Goal: Task Accomplishment & Management: Complete application form

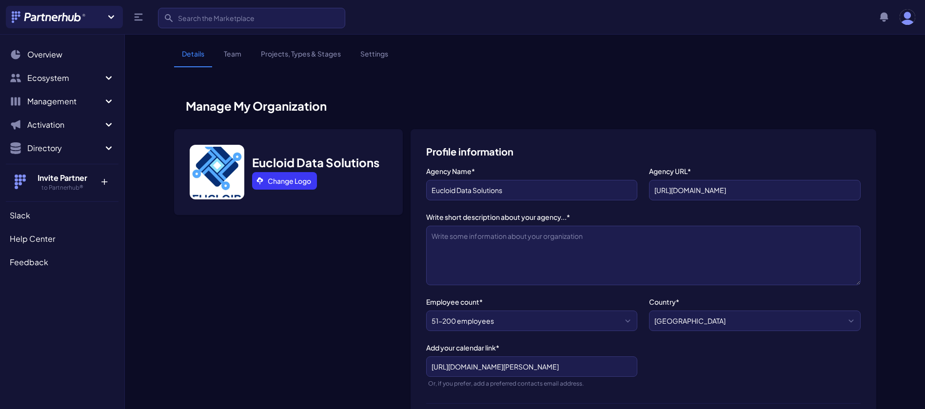
select select "51-200 employees"
select select
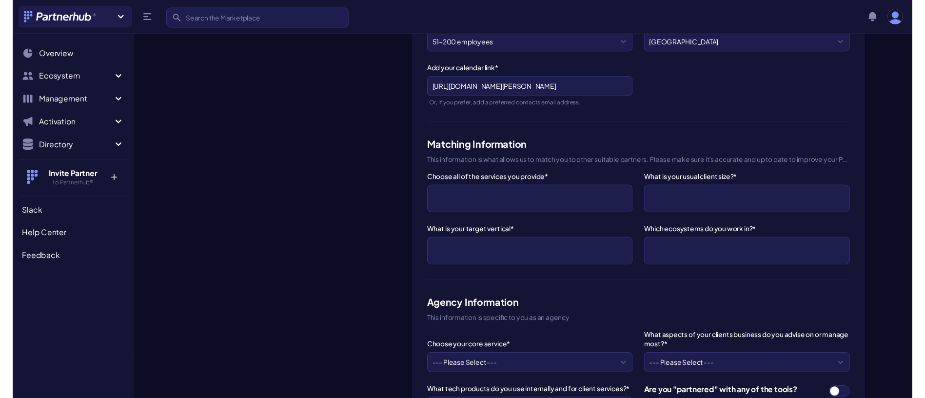
scroll to position [279, 0]
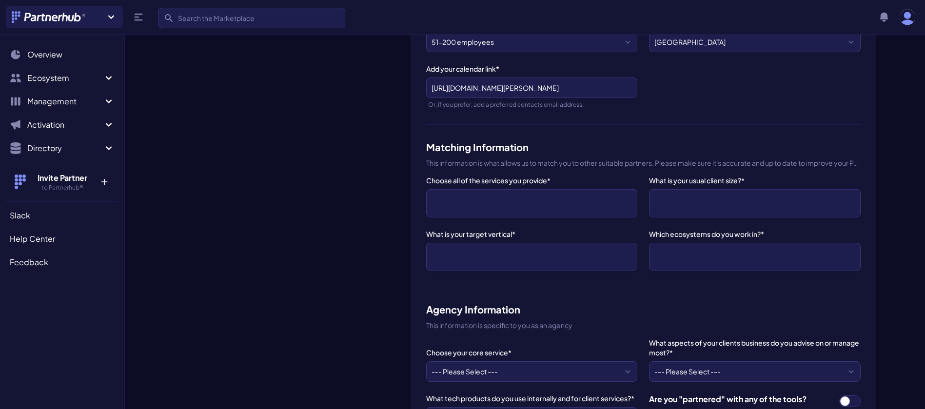
click at [537, 209] on ul at bounding box center [531, 204] width 200 height 18
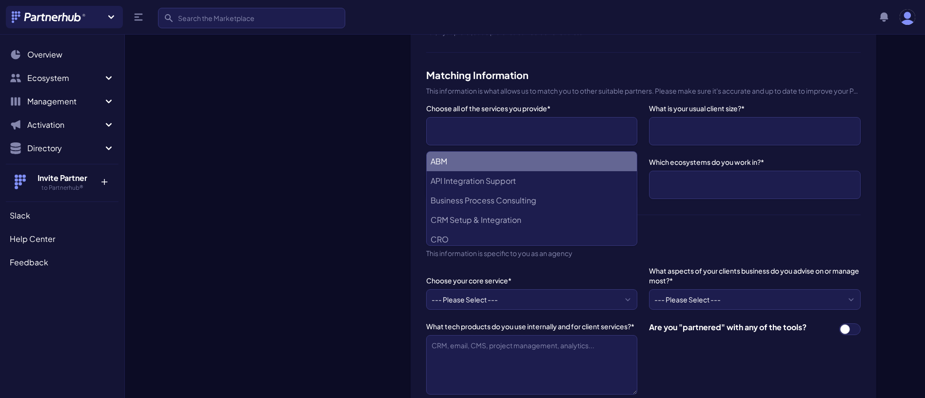
scroll to position [341, 0]
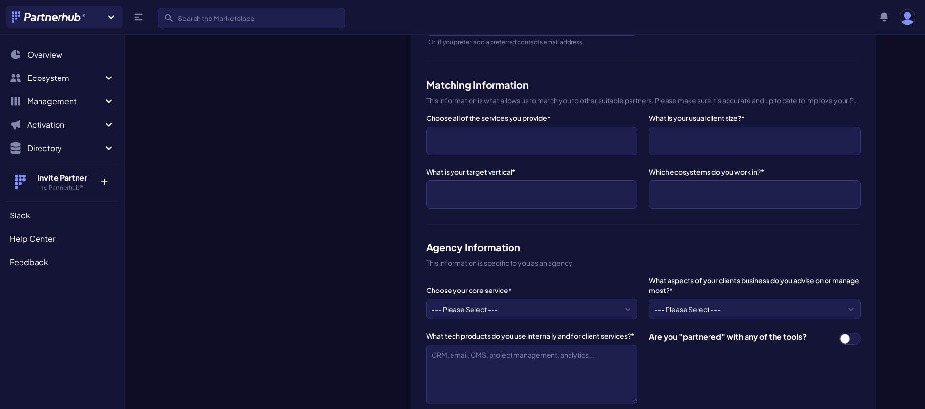
click at [688, 134] on ul at bounding box center [754, 141] width 200 height 18
click at [382, 177] on div "Eucloid Data Solutions Change Logo" at bounding box center [288, 292] width 229 height 1008
click at [538, 134] on ul at bounding box center [531, 141] width 200 height 18
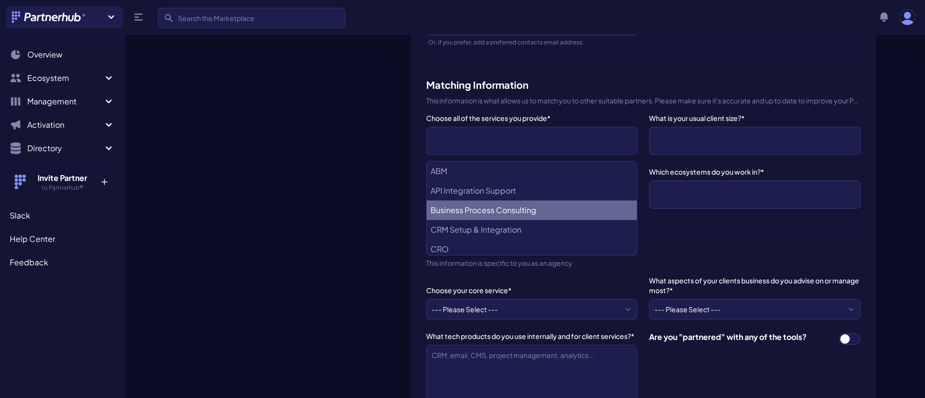
click at [534, 206] on Consulting "Business Process Consulting" at bounding box center [532, 210] width 210 height 20
select select "Business Process Consulting"
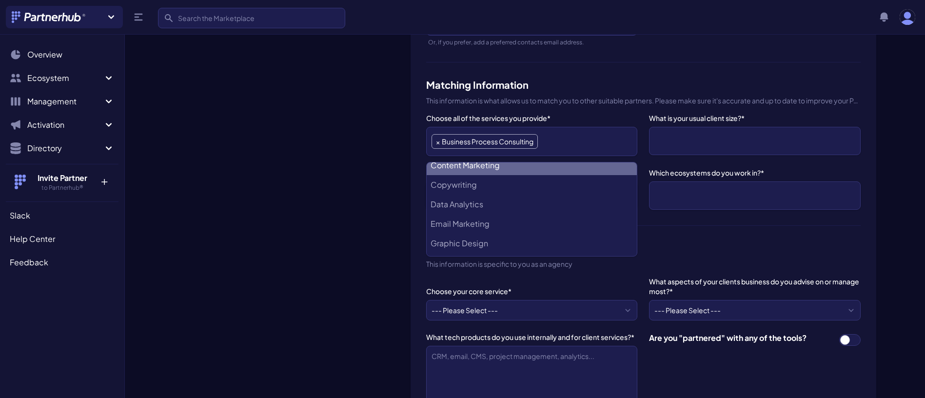
scroll to position [125, 0]
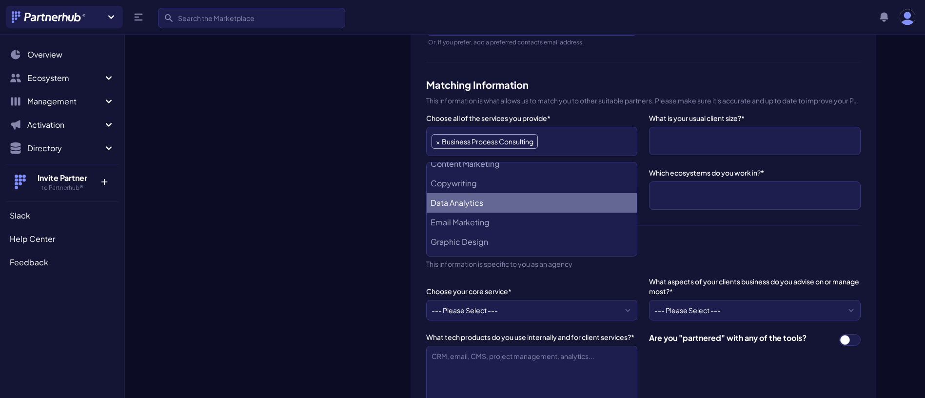
click at [485, 196] on Analytics "Data Analytics" at bounding box center [532, 203] width 210 height 20
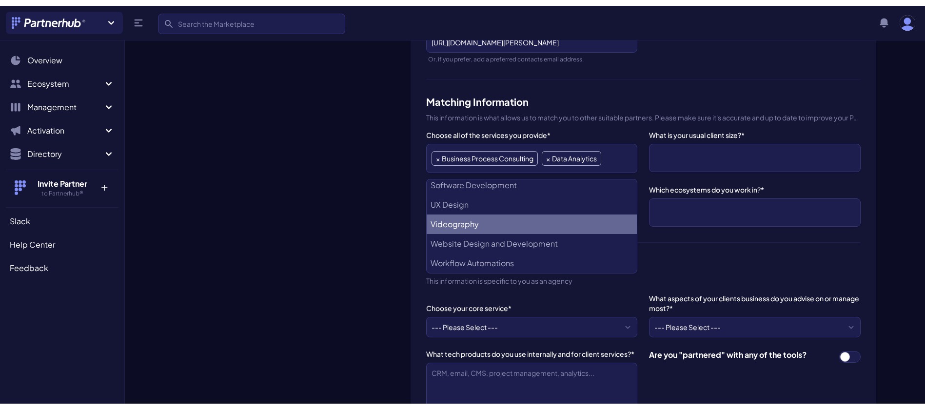
scroll to position [324, 0]
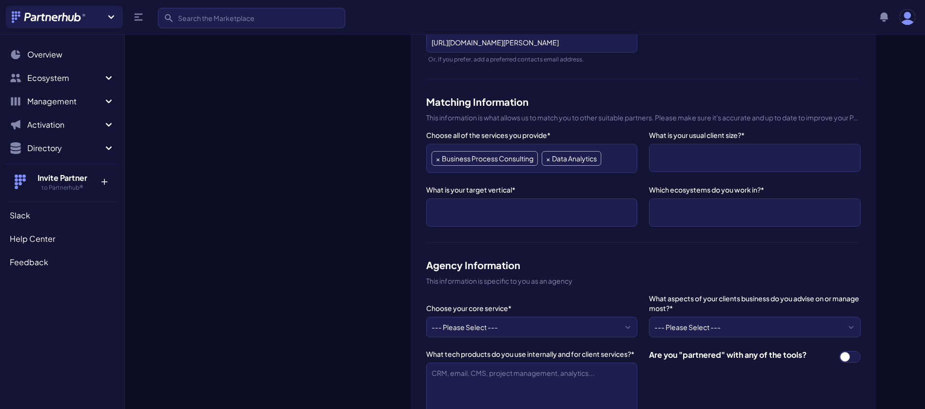
click at [411, 179] on div "Profile information Agency Name* Eucloid Data Solutions Agency URL* [URL][DOMAI…" at bounding box center [644, 305] width 466 height 1001
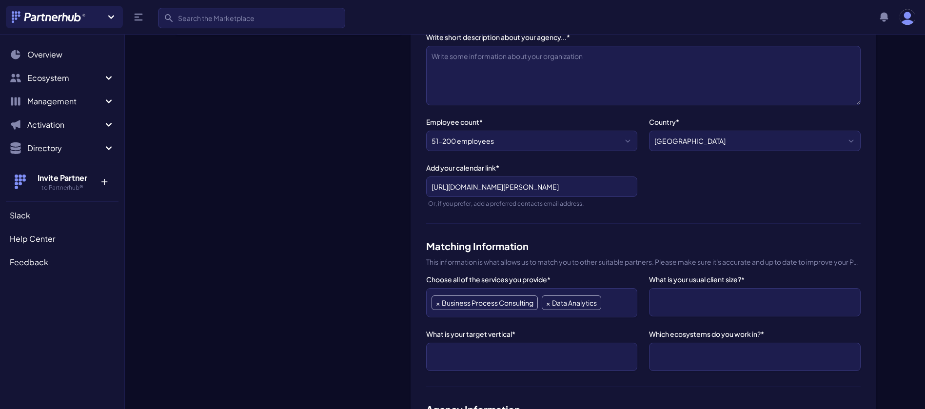
scroll to position [182, 0]
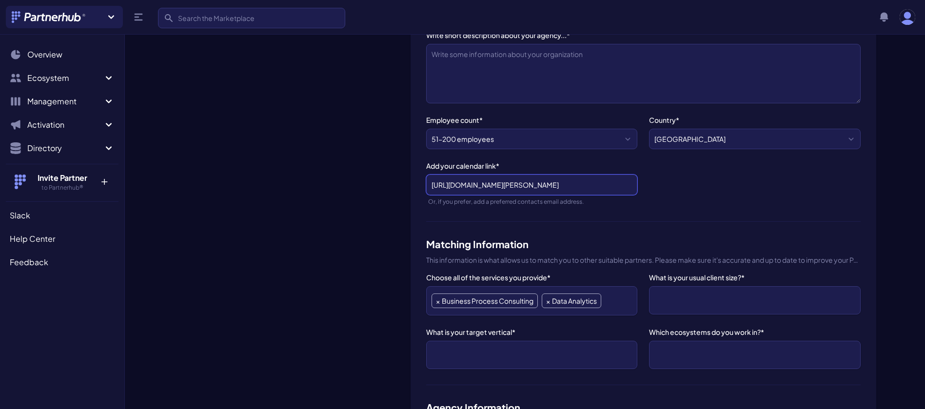
click at [604, 181] on input "[URL][DOMAIN_NAME][PERSON_NAME]" at bounding box center [531, 185] width 211 height 20
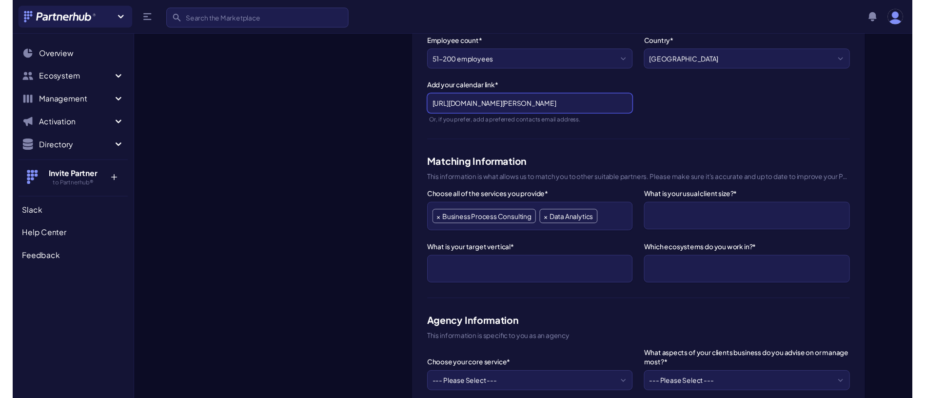
scroll to position [267, 0]
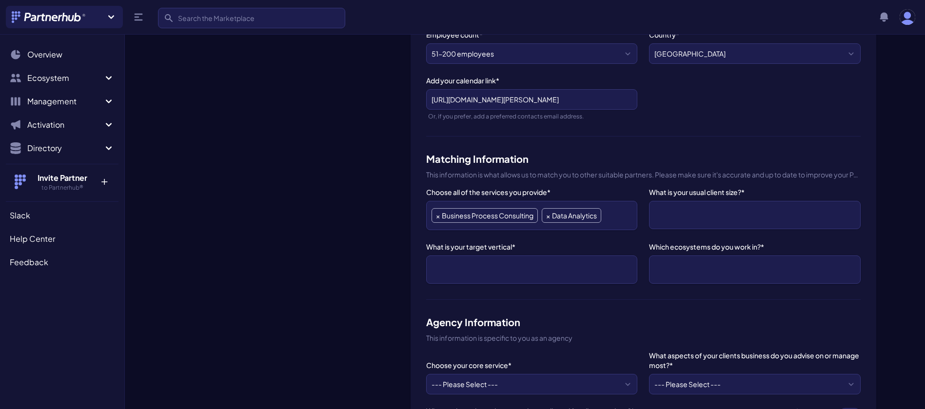
click at [685, 204] on span at bounding box center [754, 215] width 211 height 28
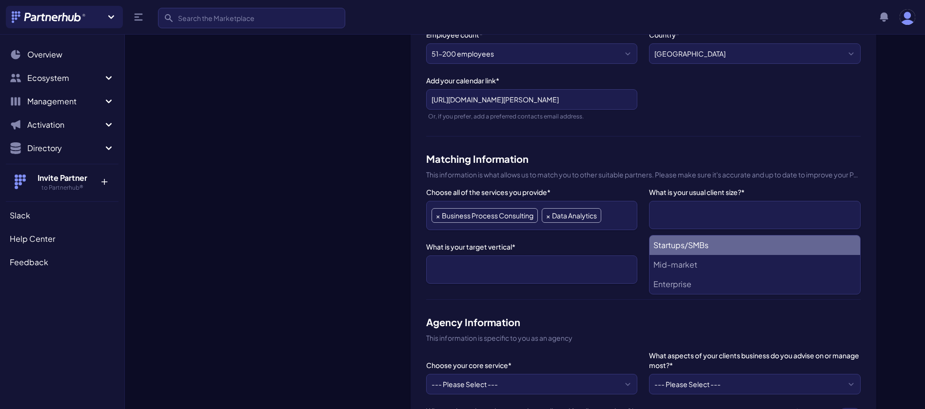
click at [571, 270] on ul at bounding box center [531, 270] width 200 height 18
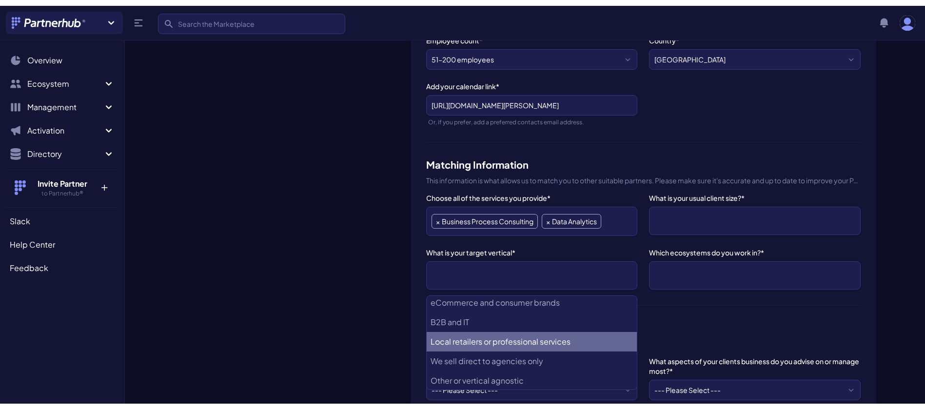
scroll to position [4, 0]
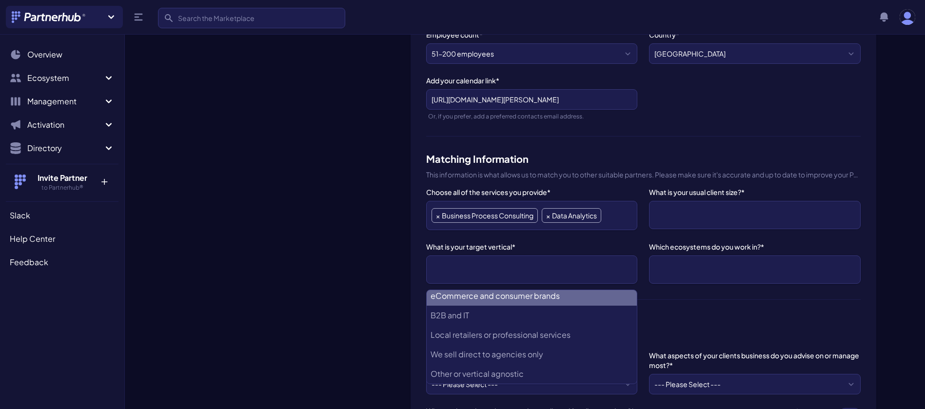
click at [396, 283] on div "Eucloid Data Solutions Change Logo" at bounding box center [288, 366] width 229 height 1009
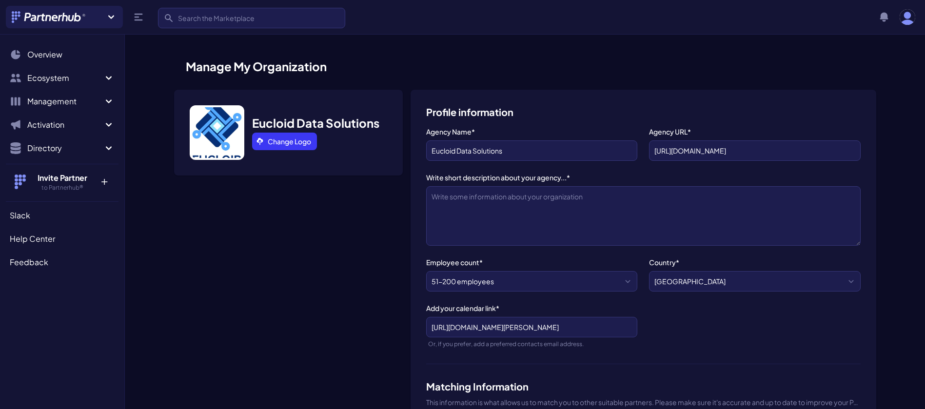
scroll to position [40, 0]
